Goal: Communication & Community: Participate in discussion

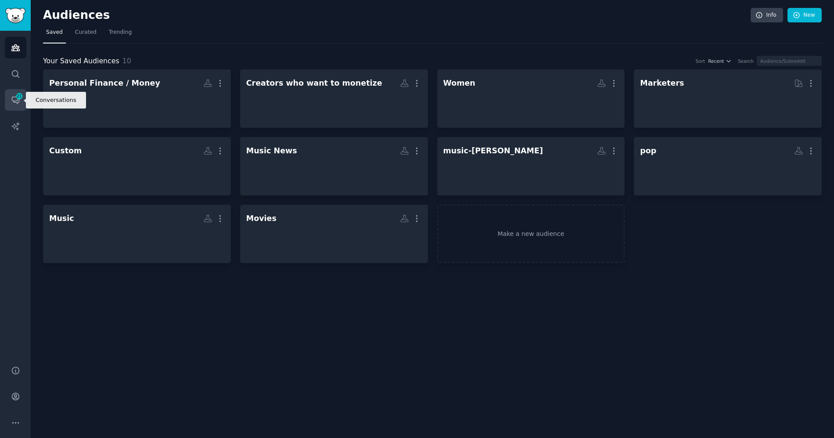
click at [20, 103] on link "Conversations 21" at bounding box center [16, 100] width 22 height 22
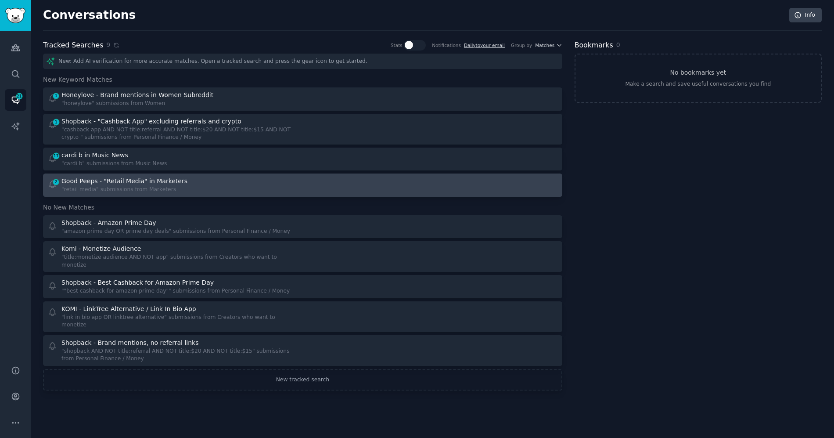
click at [196, 180] on div "2 Good Peeps - "Retail Media" in Marketers "retail media" submissions from Mark…" at bounding box center [172, 185] width 249 height 17
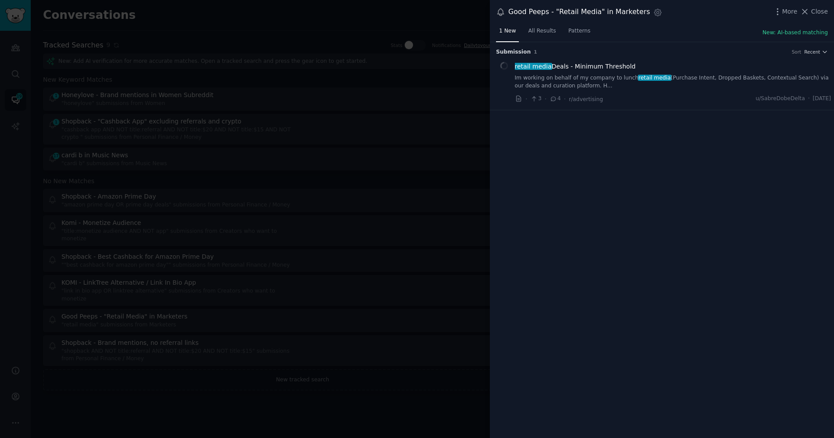
click at [656, 32] on div "1 New All Results Patterns New: AI-based matching" at bounding box center [662, 33] width 344 height 18
click at [600, 65] on span "retail media Deals - Minimum Threshold" at bounding box center [575, 66] width 121 height 9
click at [815, 52] on span "Recent" at bounding box center [813, 52] width 16 height 6
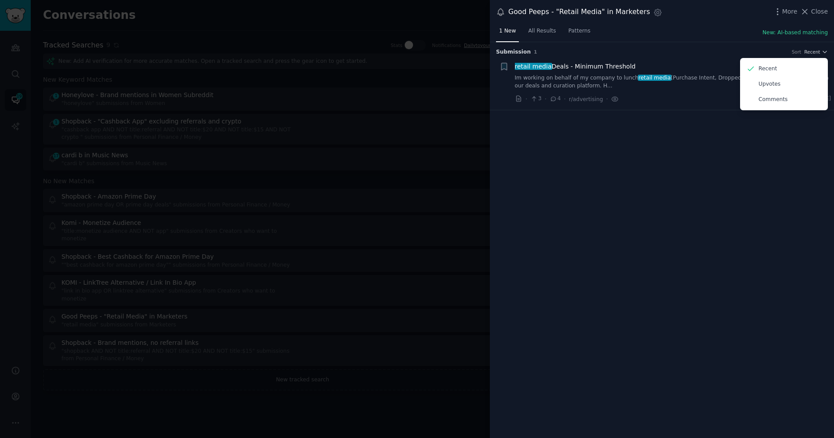
click at [706, 34] on div "1 New All Results Patterns New: AI-based matching" at bounding box center [662, 33] width 344 height 18
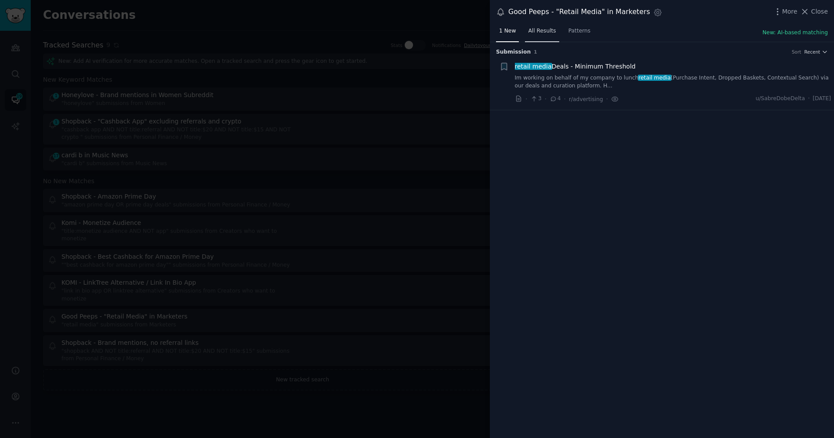
click at [549, 29] on span "All Results" at bounding box center [542, 31] width 28 height 8
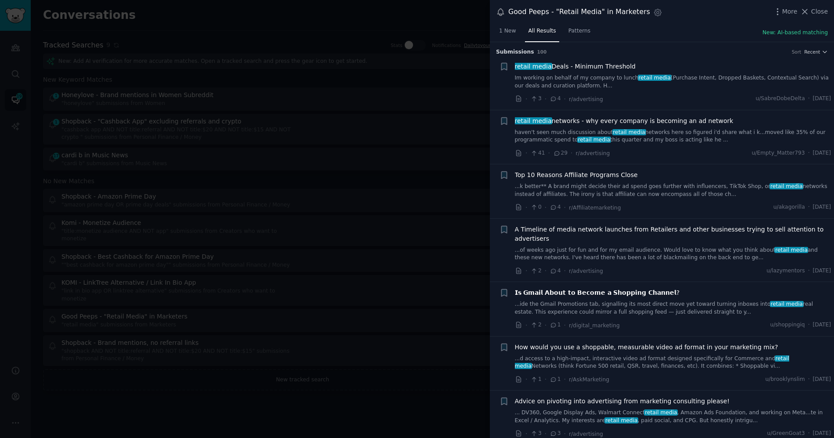
click at [793, 85] on link "Im working on behalf of my company to lunch retail media (Purchase Intent, Drop…" at bounding box center [673, 81] width 317 height 15
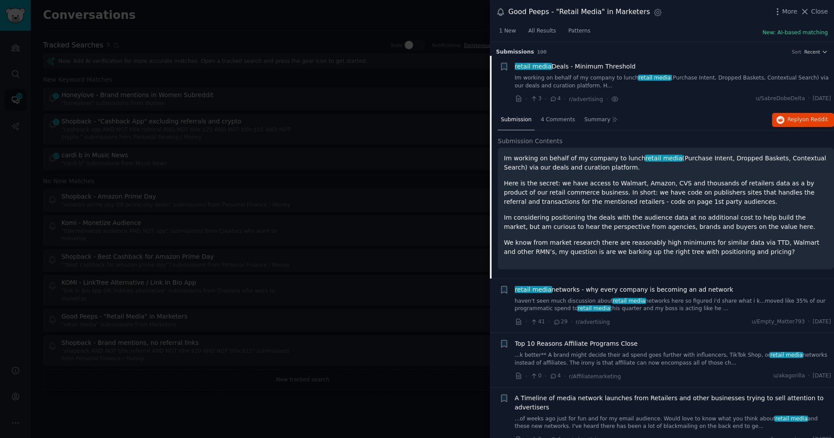
scroll to position [14, 0]
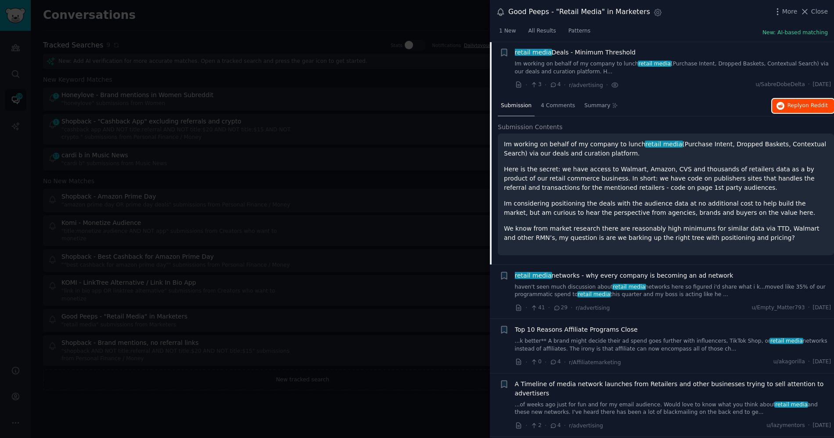
click at [796, 111] on button "Reply on Reddit" at bounding box center [803, 106] width 62 height 14
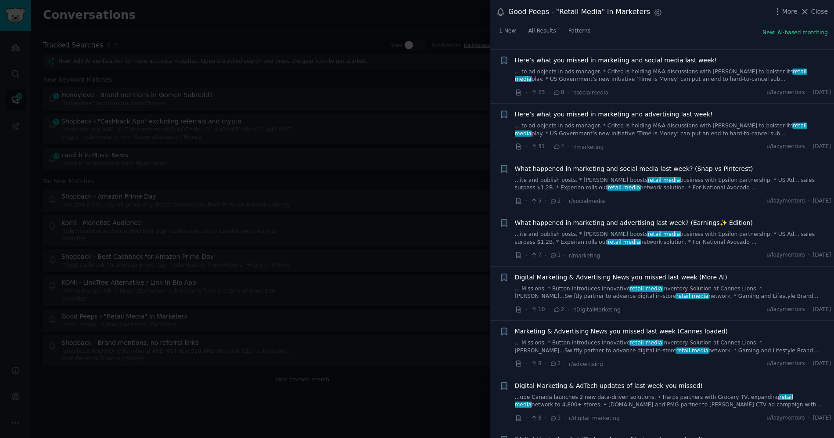
scroll to position [1506, 0]
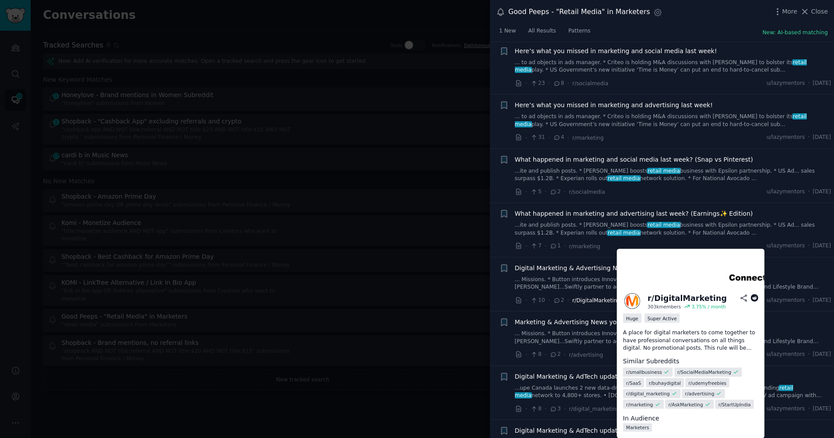
click at [606, 297] on span "r/DigitalMarketing" at bounding box center [597, 300] width 48 height 6
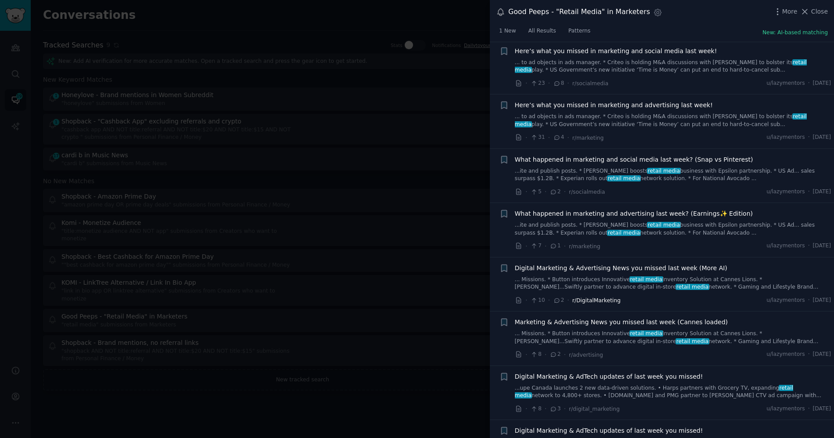
click at [599, 297] on span "r/DigitalMarketing" at bounding box center [597, 300] width 48 height 6
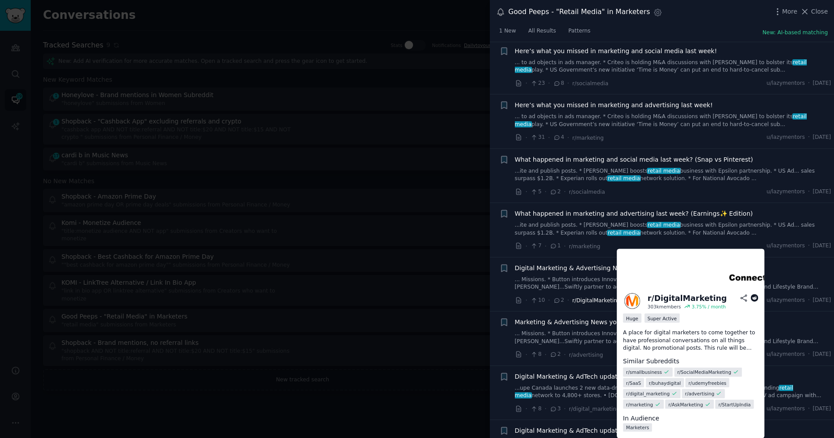
click at [596, 297] on span "r/DigitalMarketing" at bounding box center [597, 300] width 48 height 6
